Goal: Navigation & Orientation: Find specific page/section

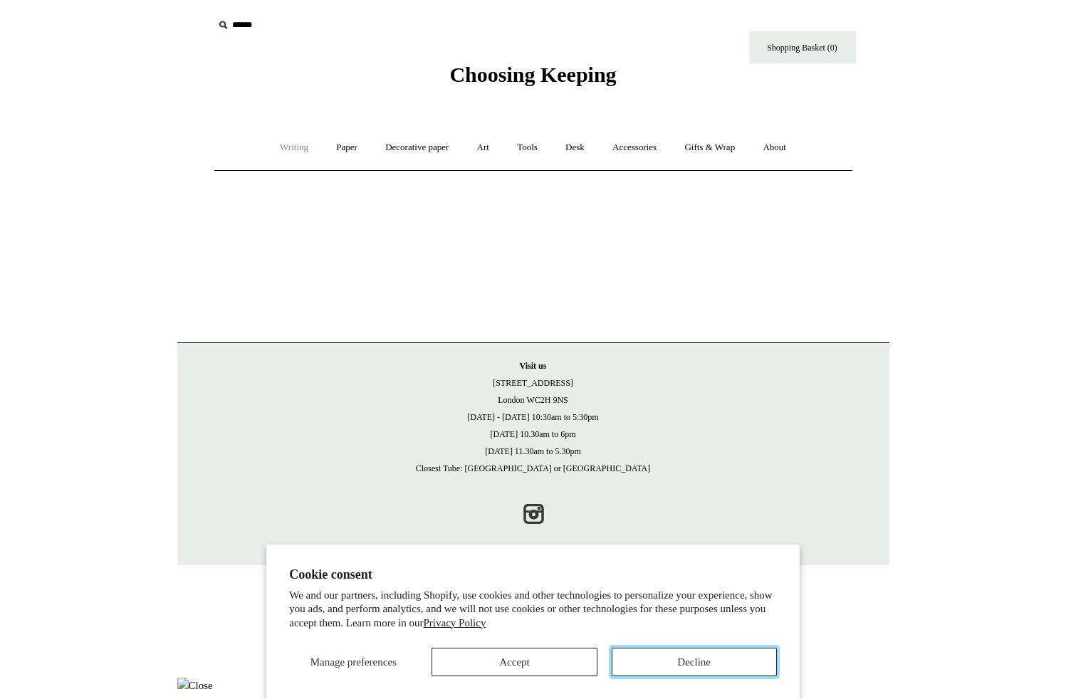
click at [711, 663] on button "Decline" at bounding box center [694, 662] width 165 height 28
click at [697, 670] on button "Decline" at bounding box center [694, 662] width 165 height 28
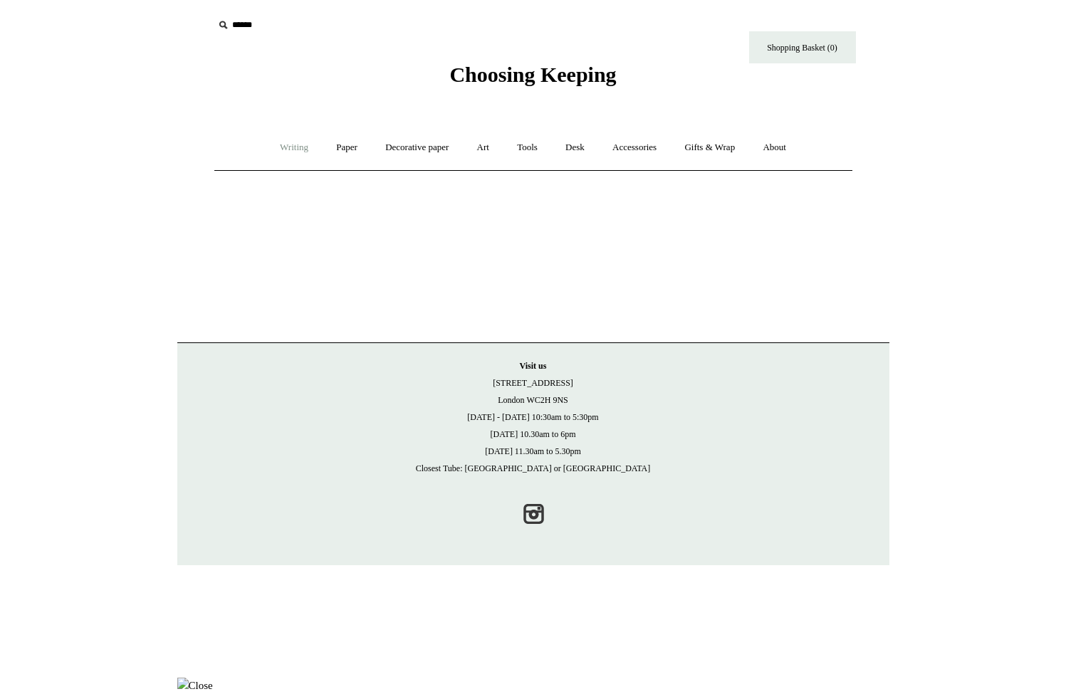
click at [296, 148] on link "Writing +" at bounding box center [294, 148] width 54 height 38
click at [296, 148] on link "Writing -" at bounding box center [294, 148] width 54 height 38
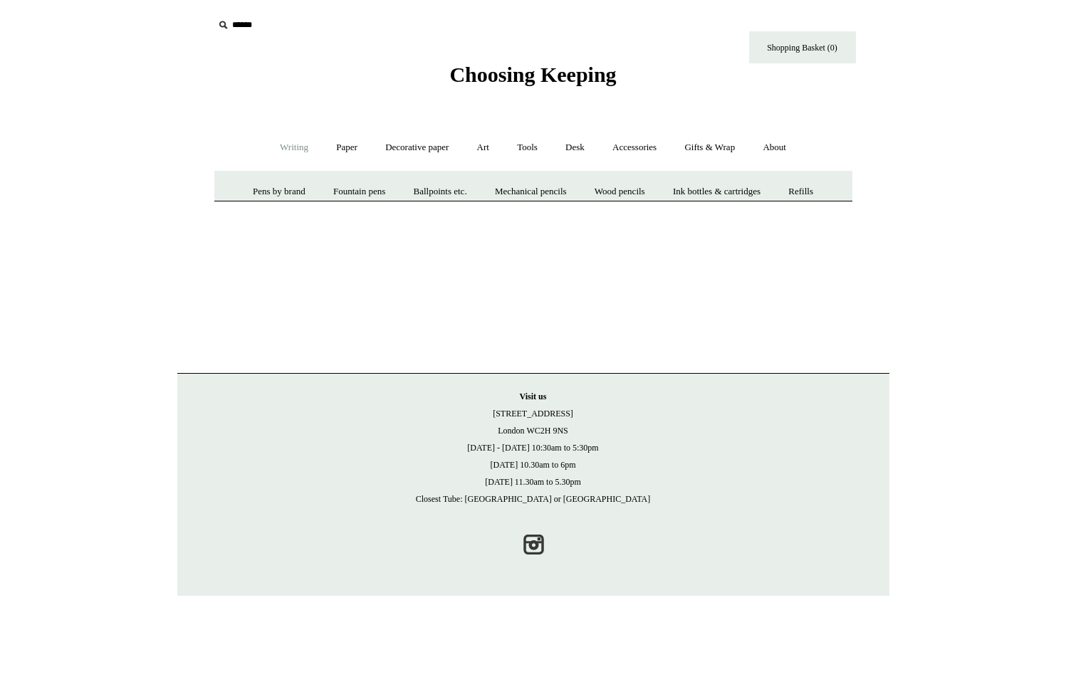
click at [296, 148] on link "Writing +" at bounding box center [294, 148] width 54 height 38
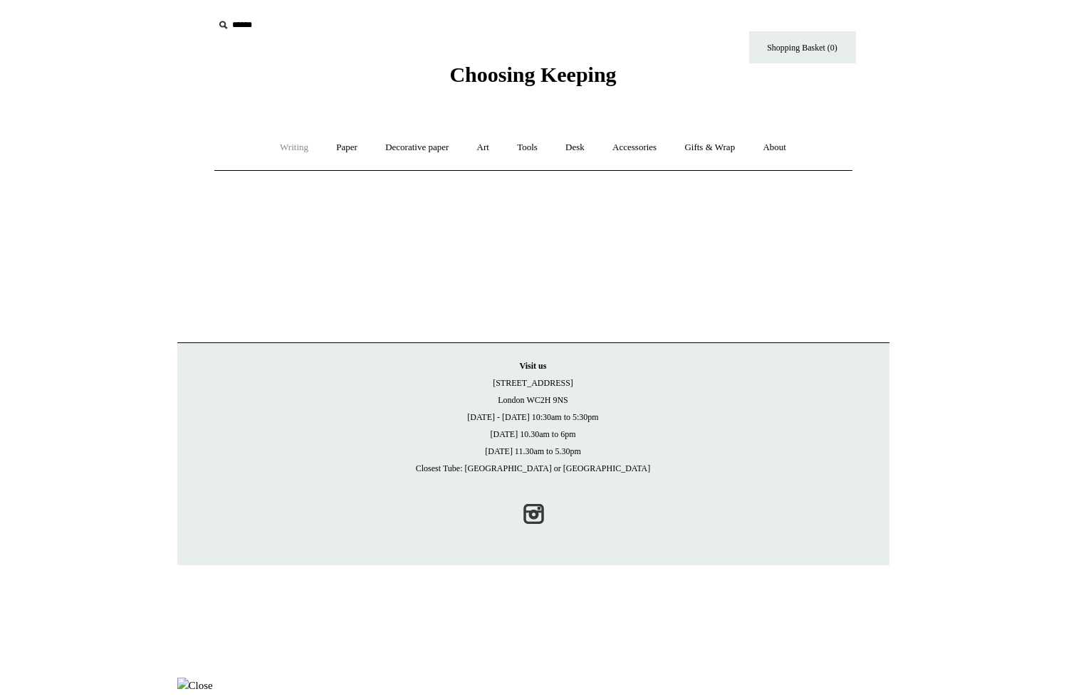
click at [296, 148] on link "Writing -" at bounding box center [294, 148] width 54 height 38
click at [286, 148] on link "Writing +" at bounding box center [294, 148] width 54 height 38
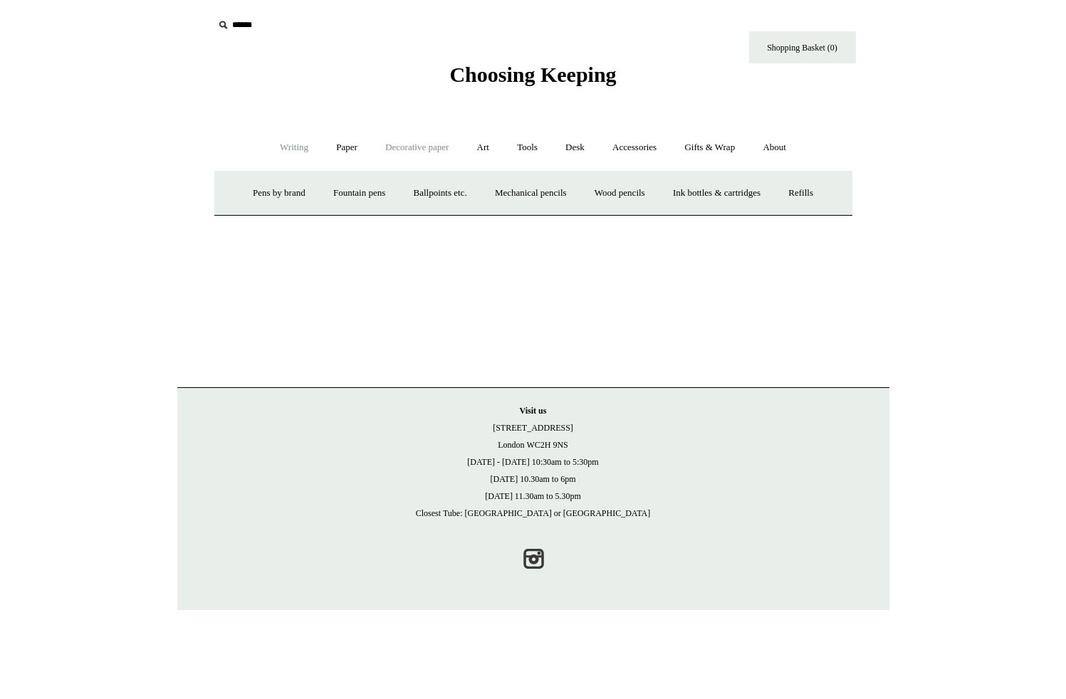
click at [404, 148] on link "Decorative paper +" at bounding box center [417, 148] width 89 height 38
click at [344, 147] on link "Paper +" at bounding box center [346, 148] width 47 height 38
click at [313, 192] on link "Notebooks +" at bounding box center [334, 193] width 66 height 38
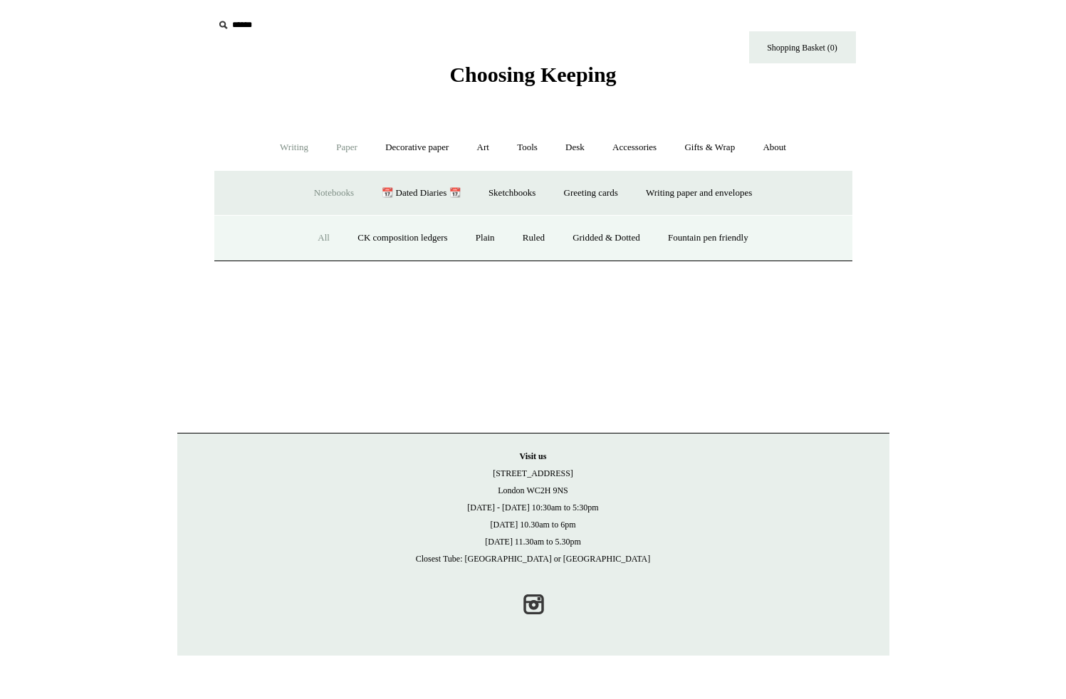
click at [325, 234] on link "All" at bounding box center [324, 238] width 38 height 38
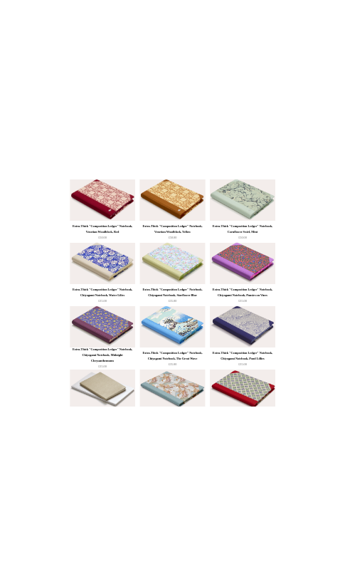
scroll to position [10949, 0]
